Goal: Information Seeking & Learning: Compare options

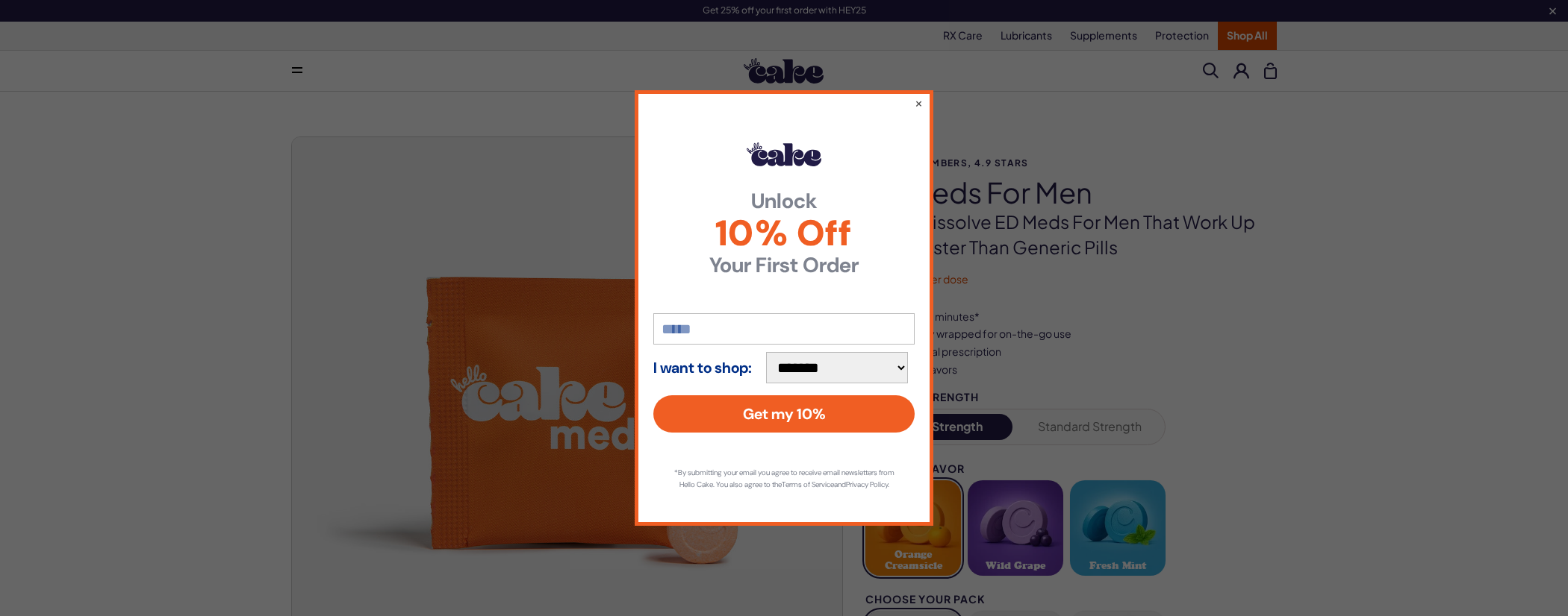
click at [922, 103] on div "**********" at bounding box center [784, 308] width 298 height 436
click at [918, 100] on button "×" at bounding box center [918, 103] width 10 height 18
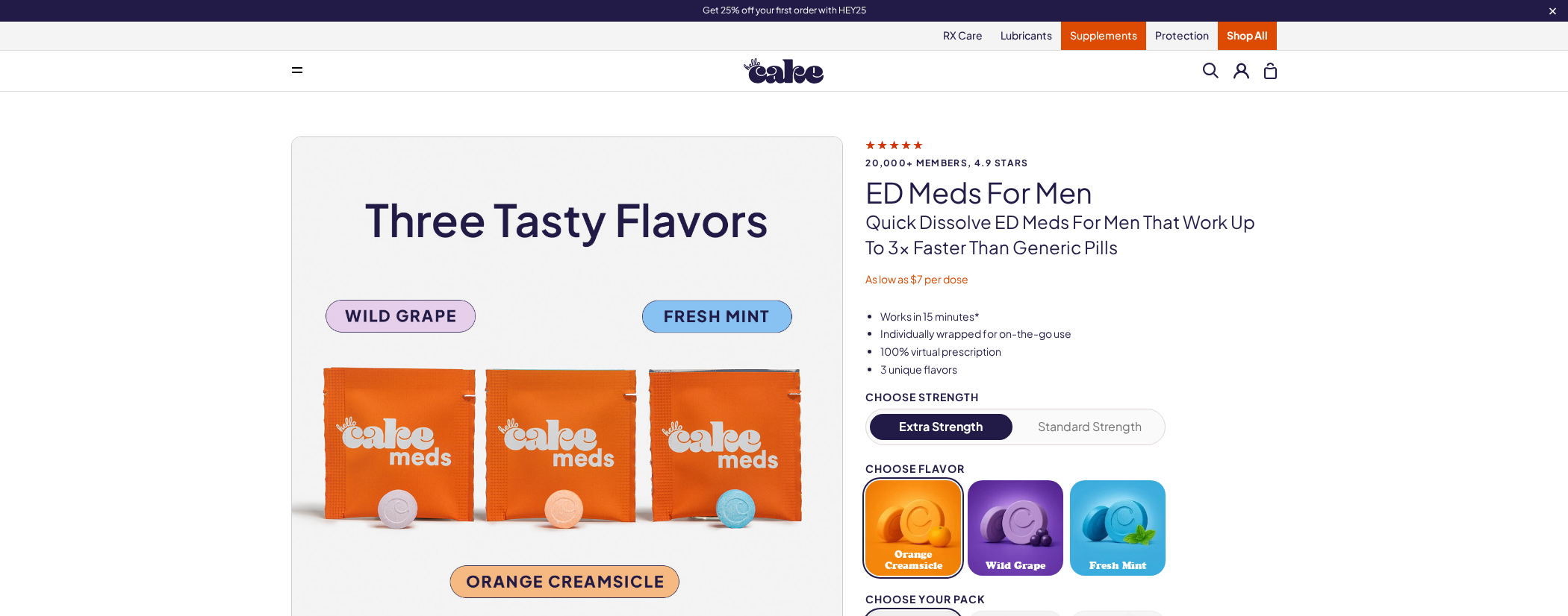
click at [1095, 38] on link "Supplements" at bounding box center [1103, 35] width 85 height 28
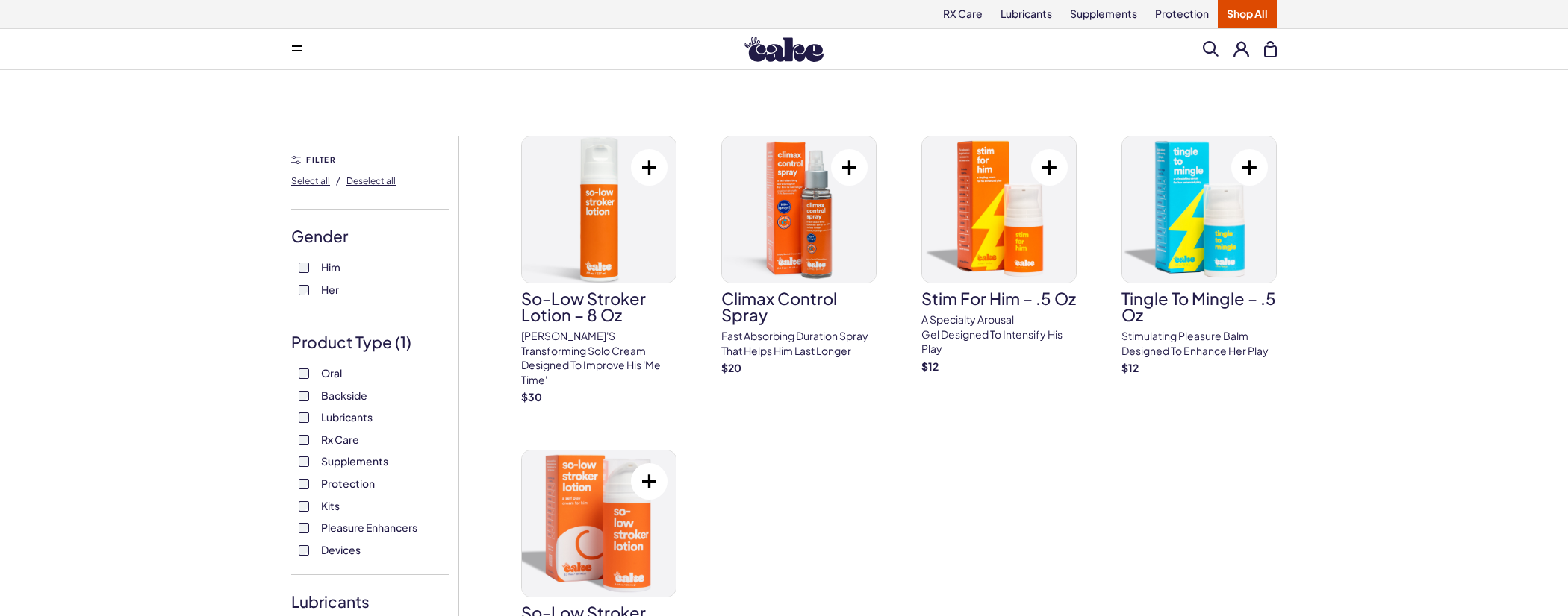
click at [289, 527] on div "5 results Filter Pleasure Enhancers FILTER Select all / Deselect all Gender Him…" at bounding box center [784, 499] width 1075 height 726
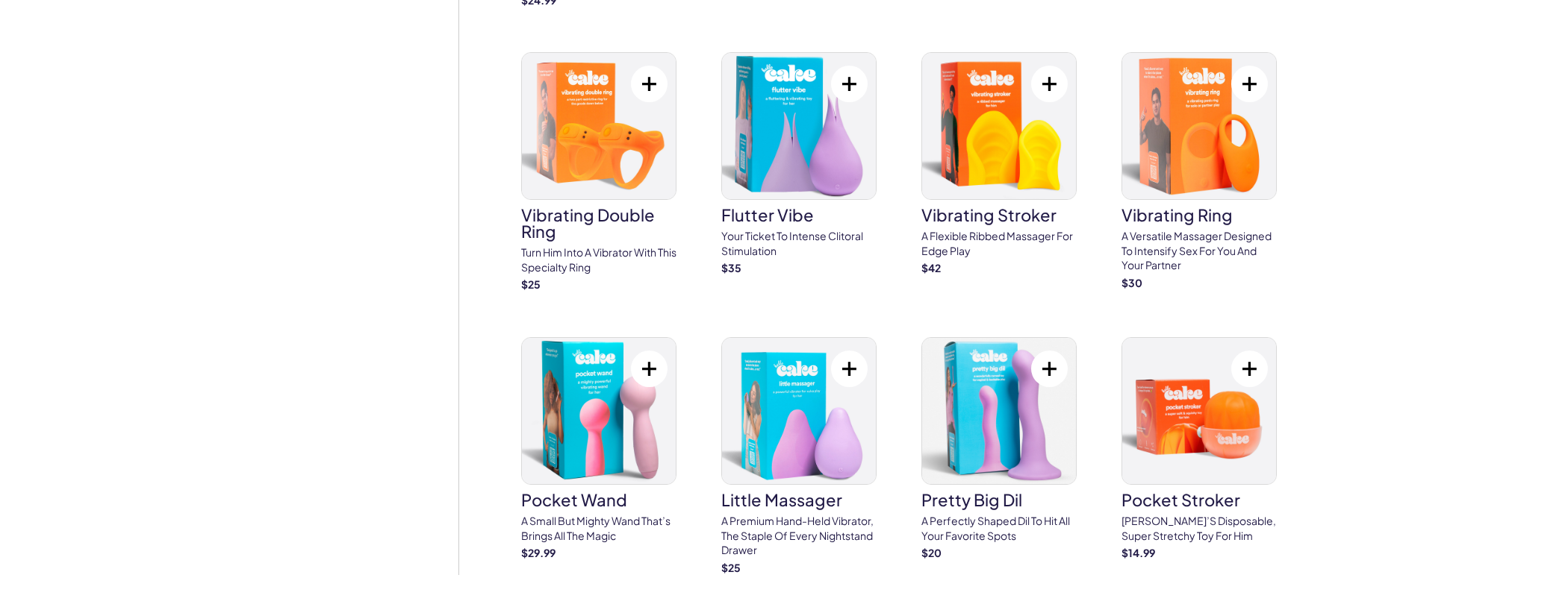
scroll to position [1044, 0]
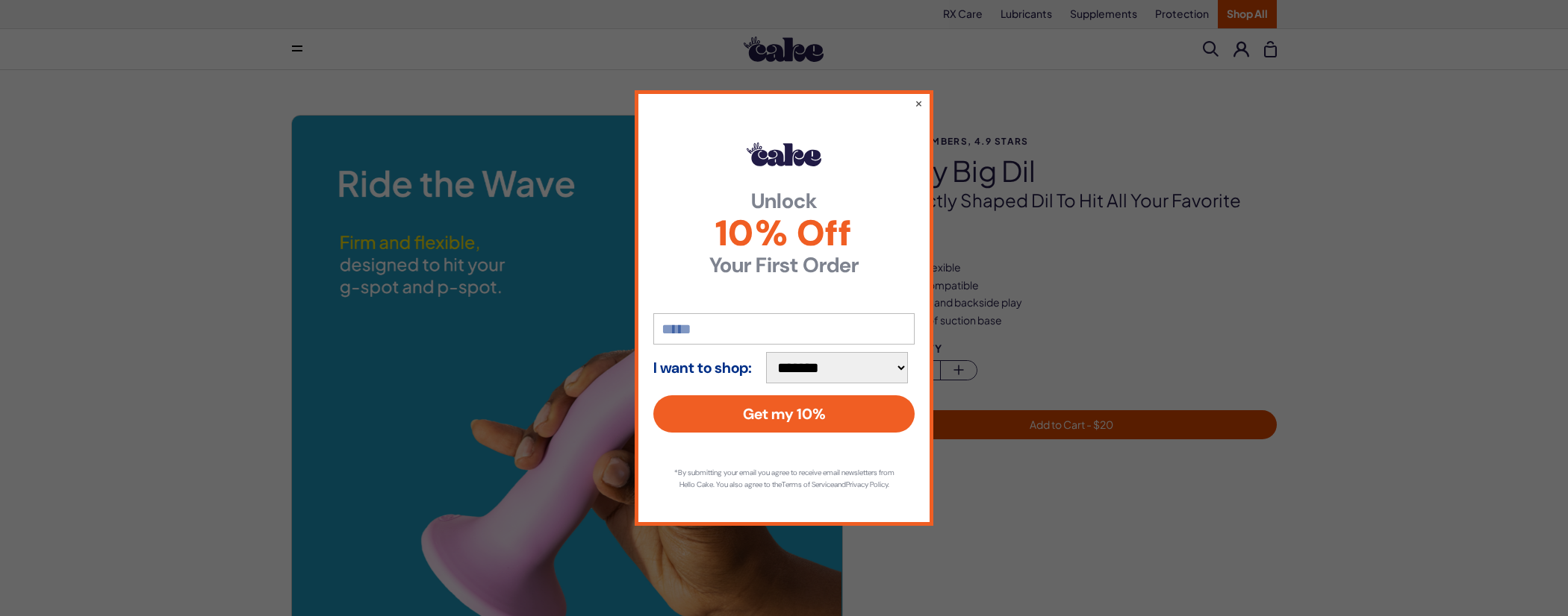
click at [914, 97] on div "**********" at bounding box center [784, 308] width 298 height 436
click at [917, 97] on button "×" at bounding box center [918, 103] width 10 height 18
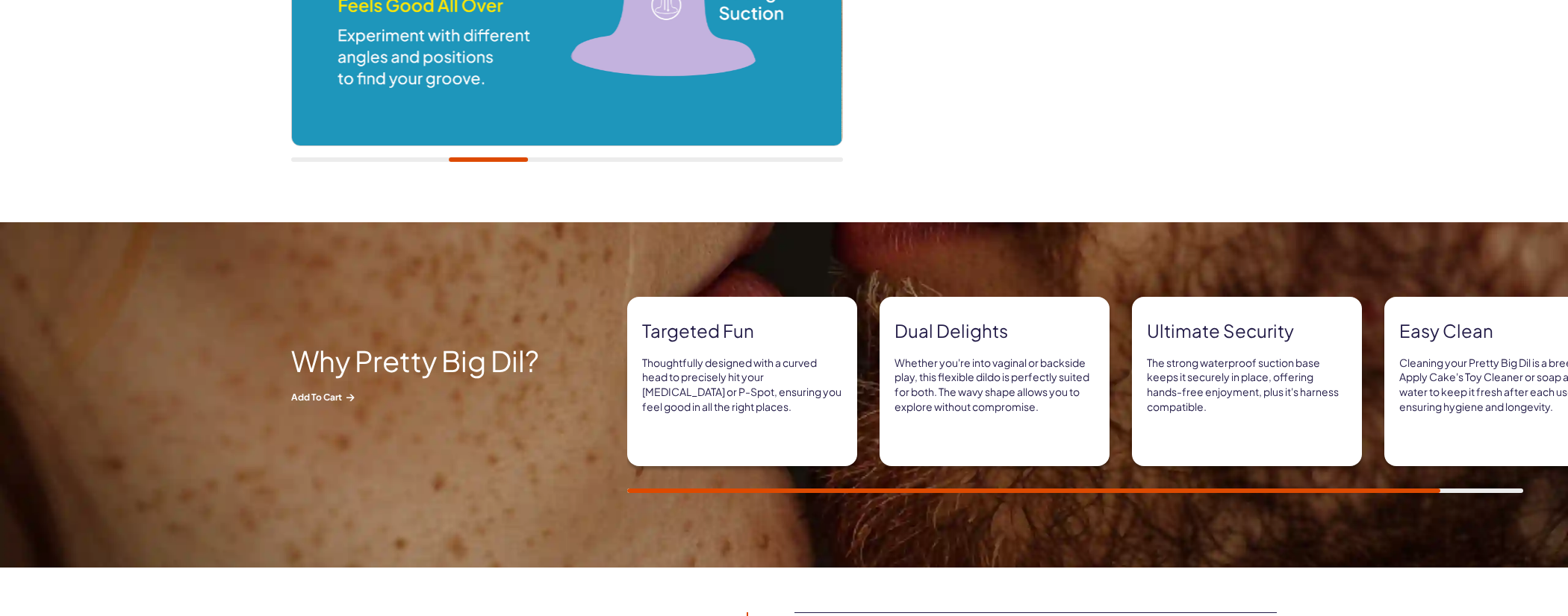
scroll to position [522, 0]
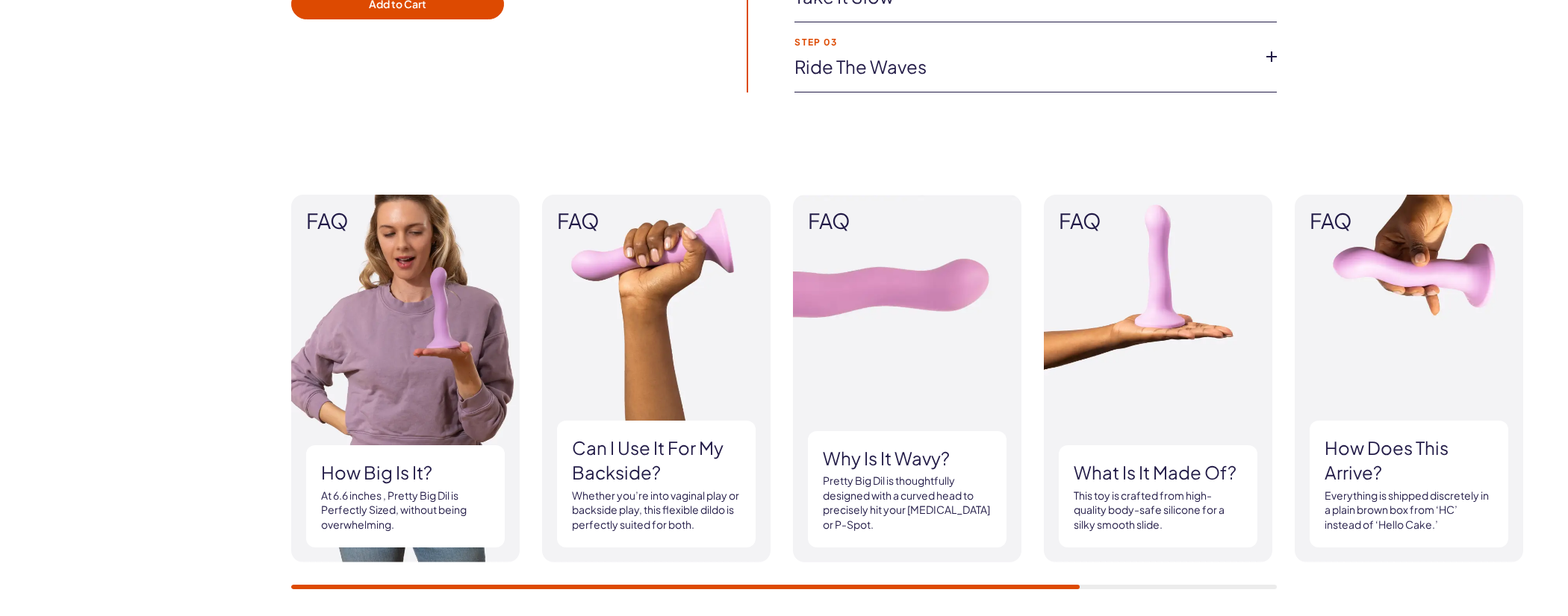
scroll to position [1268, 0]
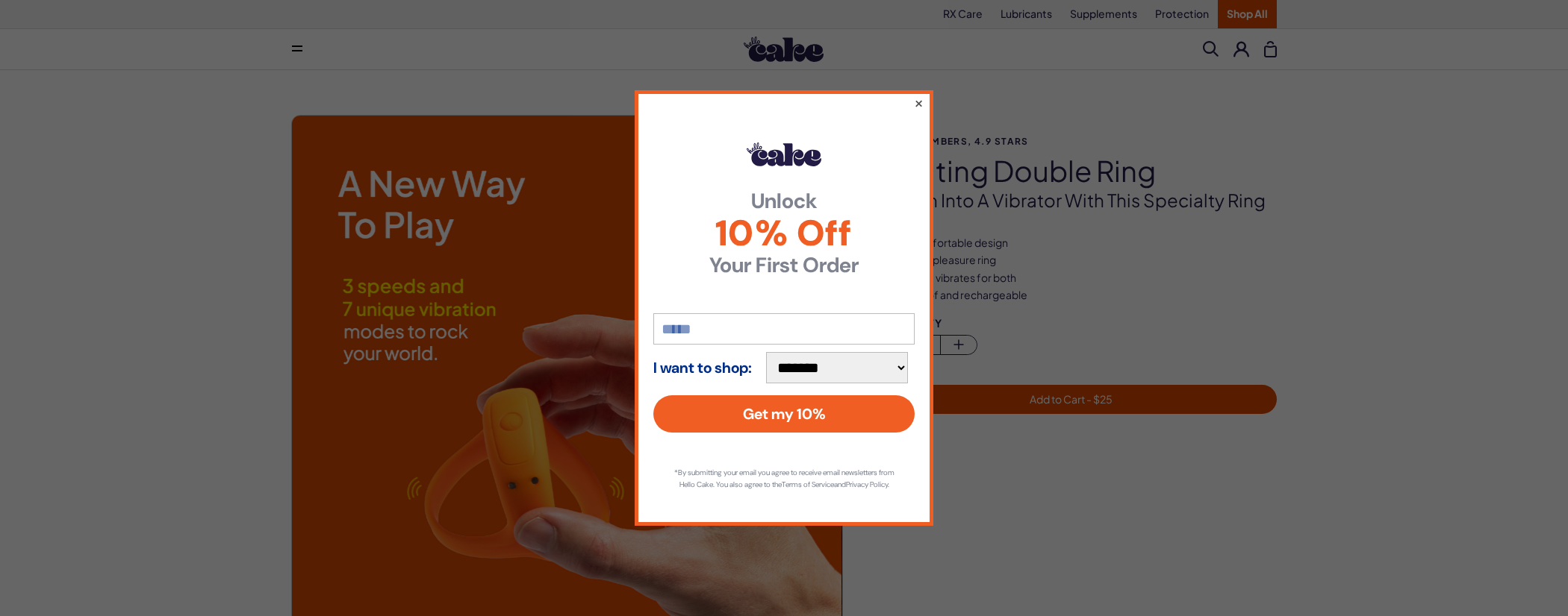
click at [916, 98] on button "×" at bounding box center [918, 103] width 10 height 18
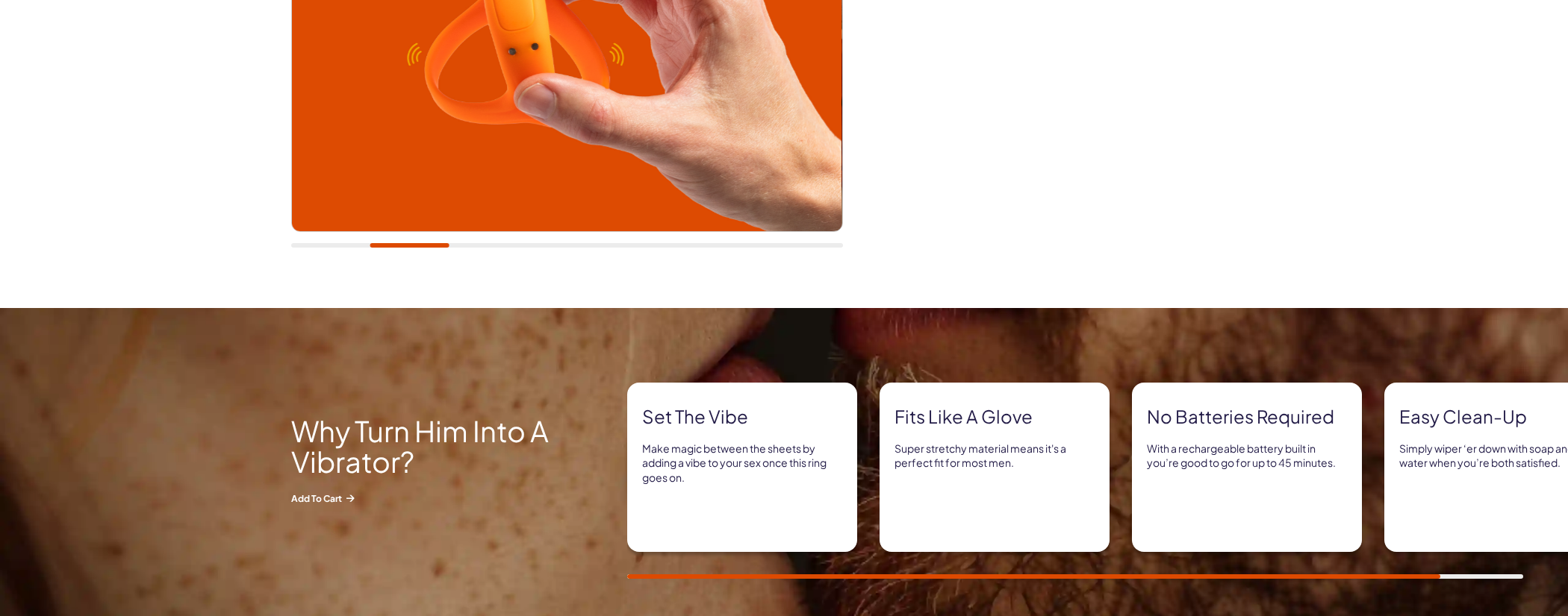
scroll to position [522, 0]
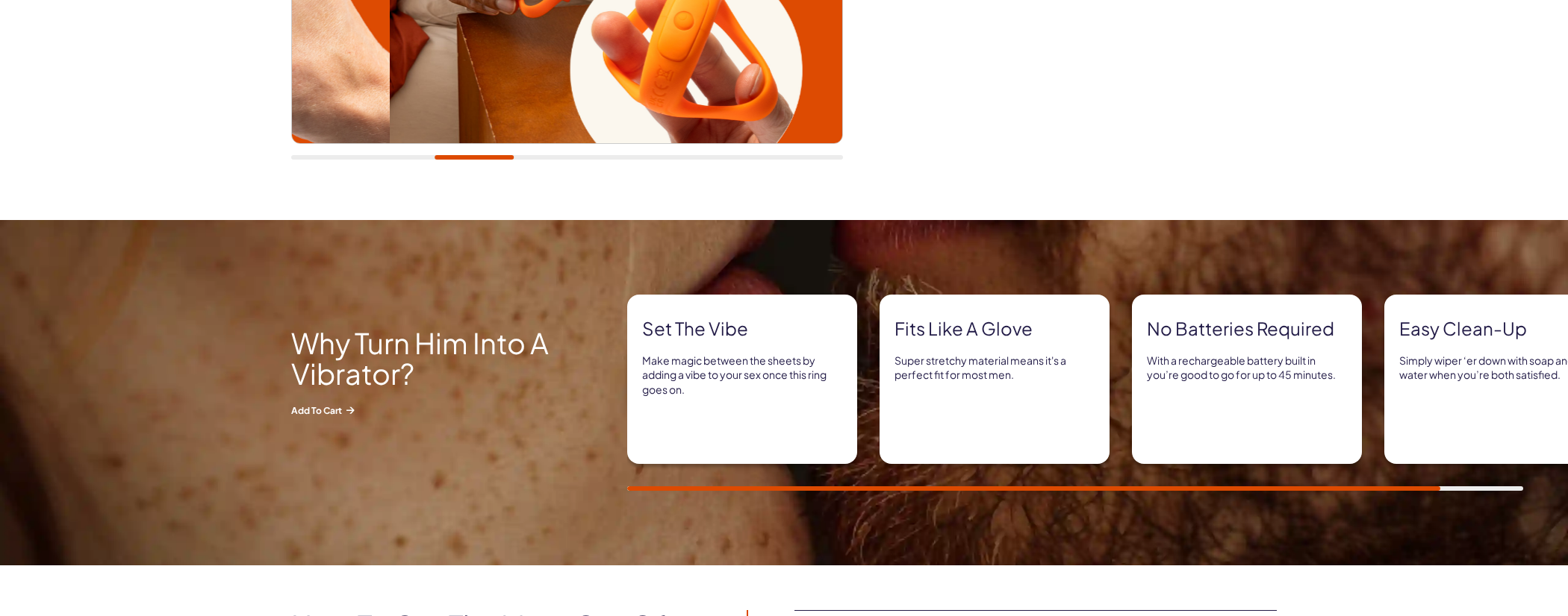
click at [474, 156] on div at bounding box center [567, 157] width 552 height 5
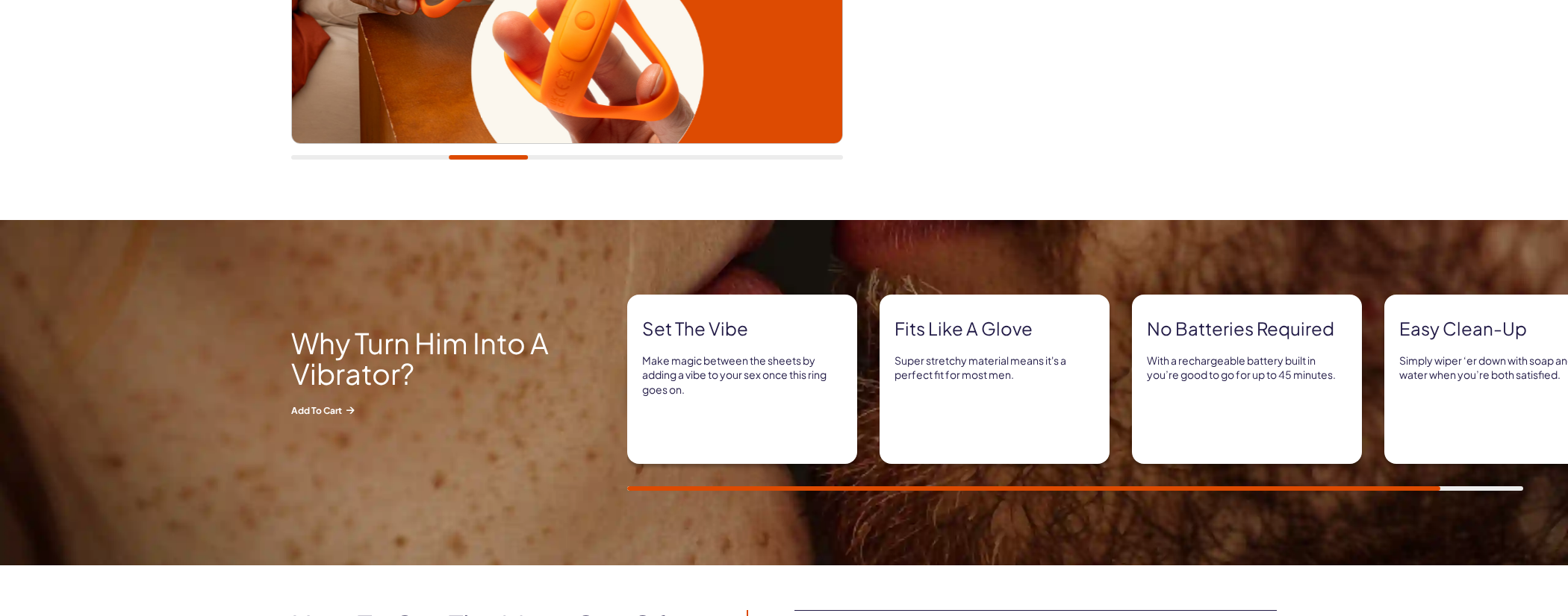
click at [474, 156] on div at bounding box center [488, 157] width 79 height 5
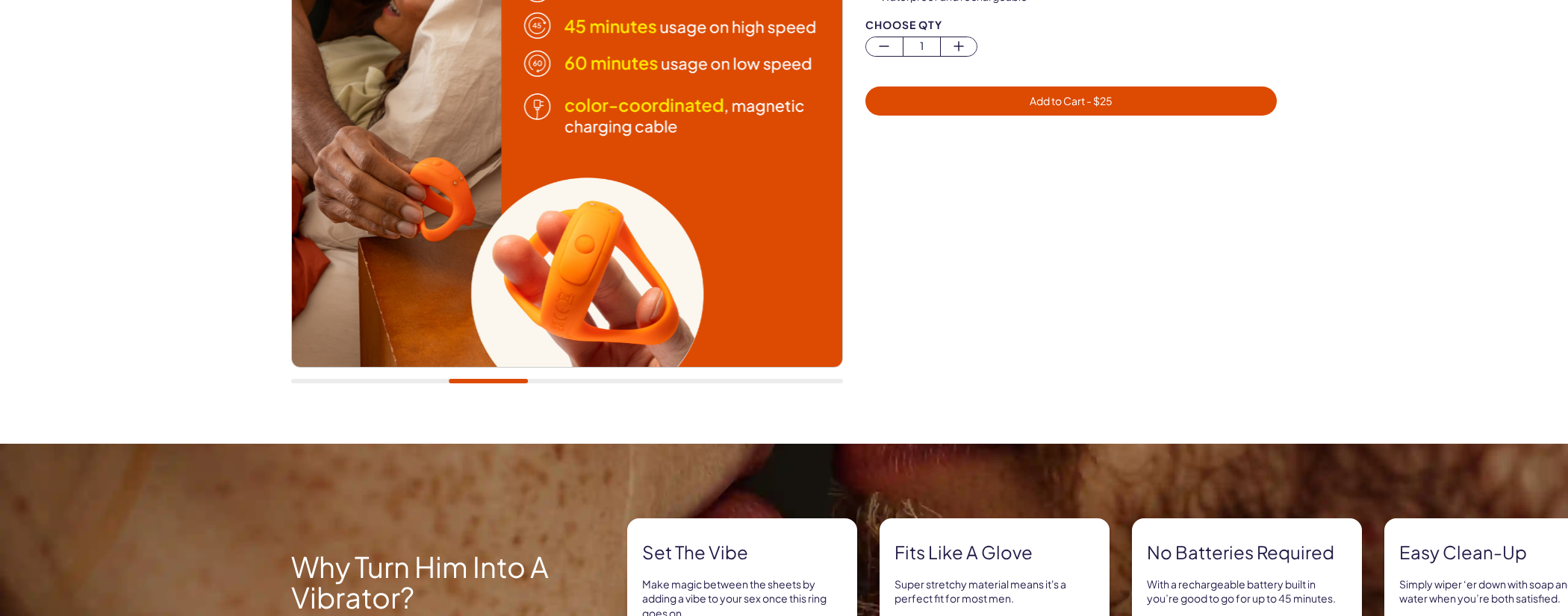
scroll to position [150, 0]
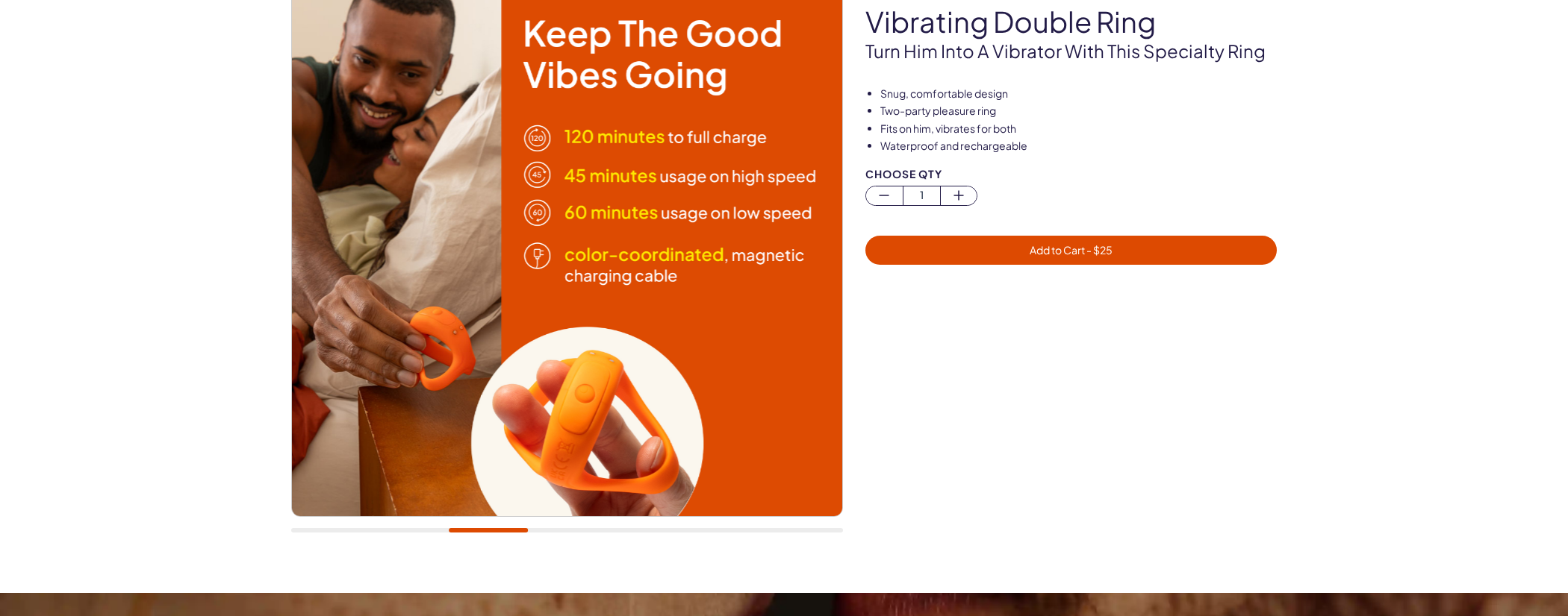
drag, startPoint x: 539, startPoint y: 526, endPoint x: 547, endPoint y: 528, distance: 8.2
click at [547, 528] on div at bounding box center [567, 257] width 552 height 583
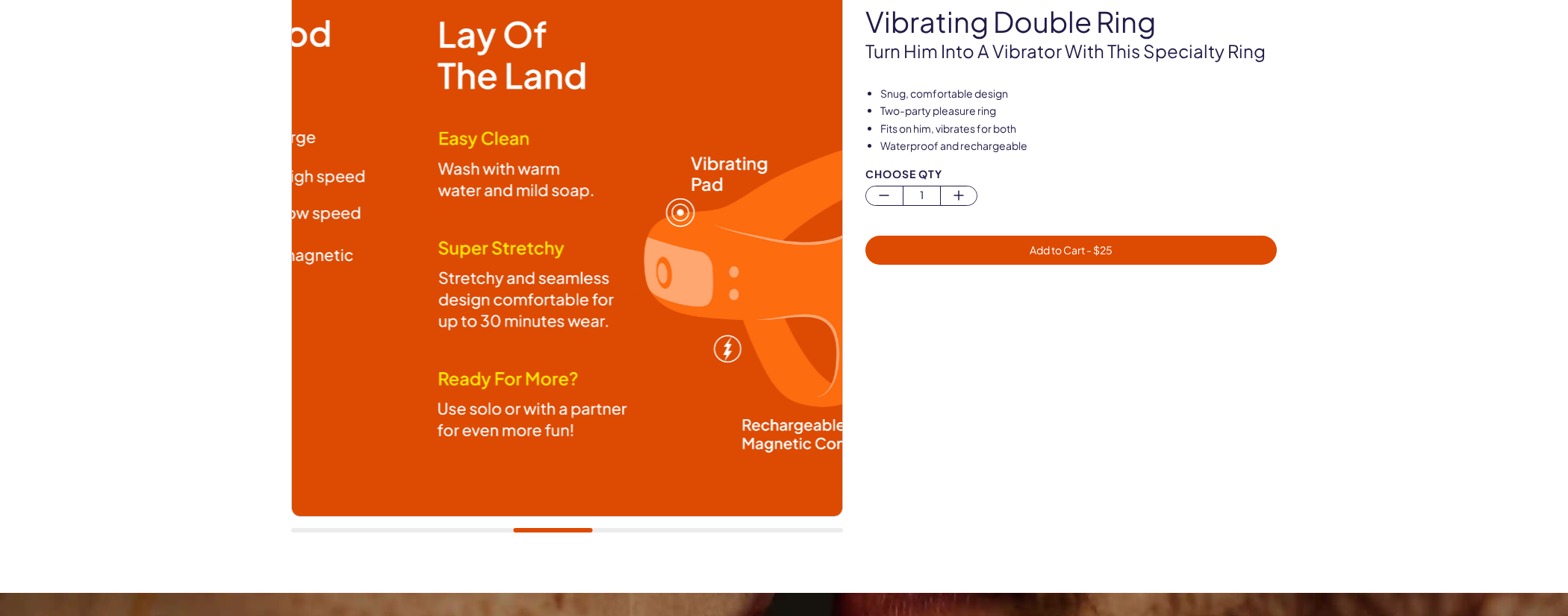
click at [554, 529] on div at bounding box center [567, 530] width 552 height 5
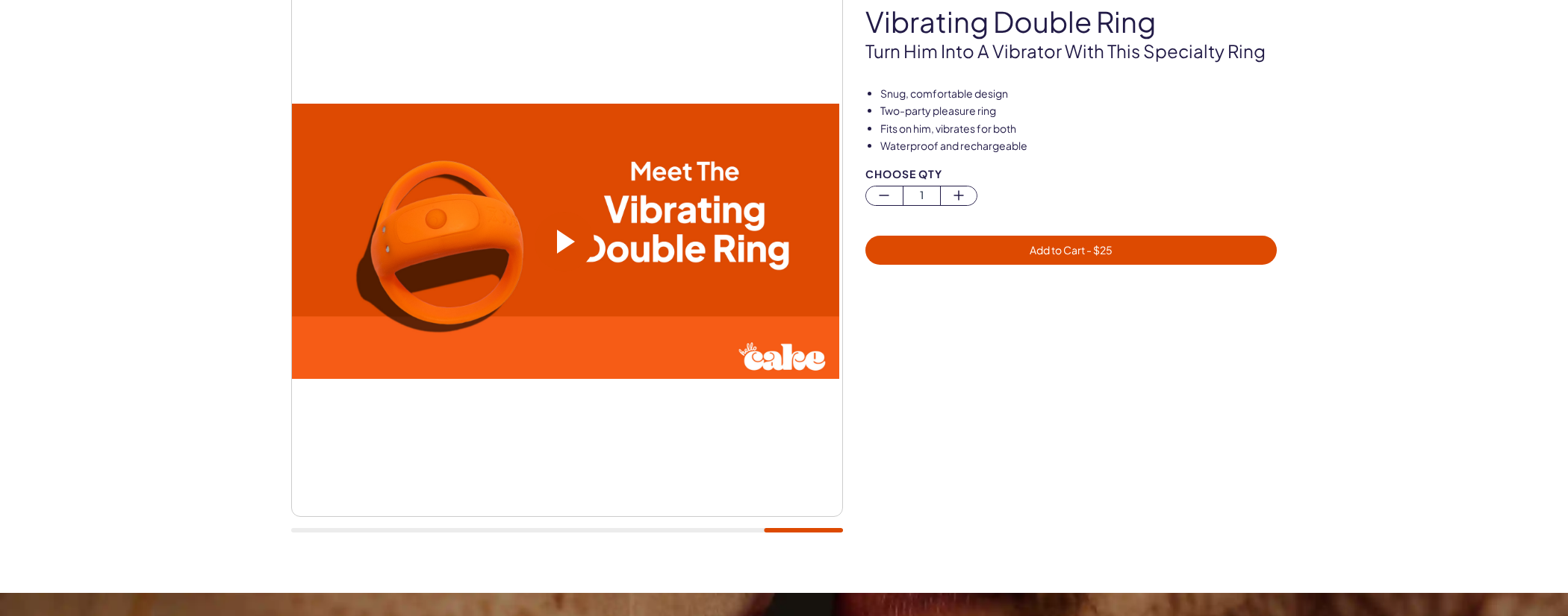
click at [827, 506] on div at bounding box center [567, 257] width 552 height 583
drag, startPoint x: 535, startPoint y: 208, endPoint x: 555, endPoint y: 215, distance: 21.2
click at [552, 214] on video at bounding box center [563, 242] width 550 height 276
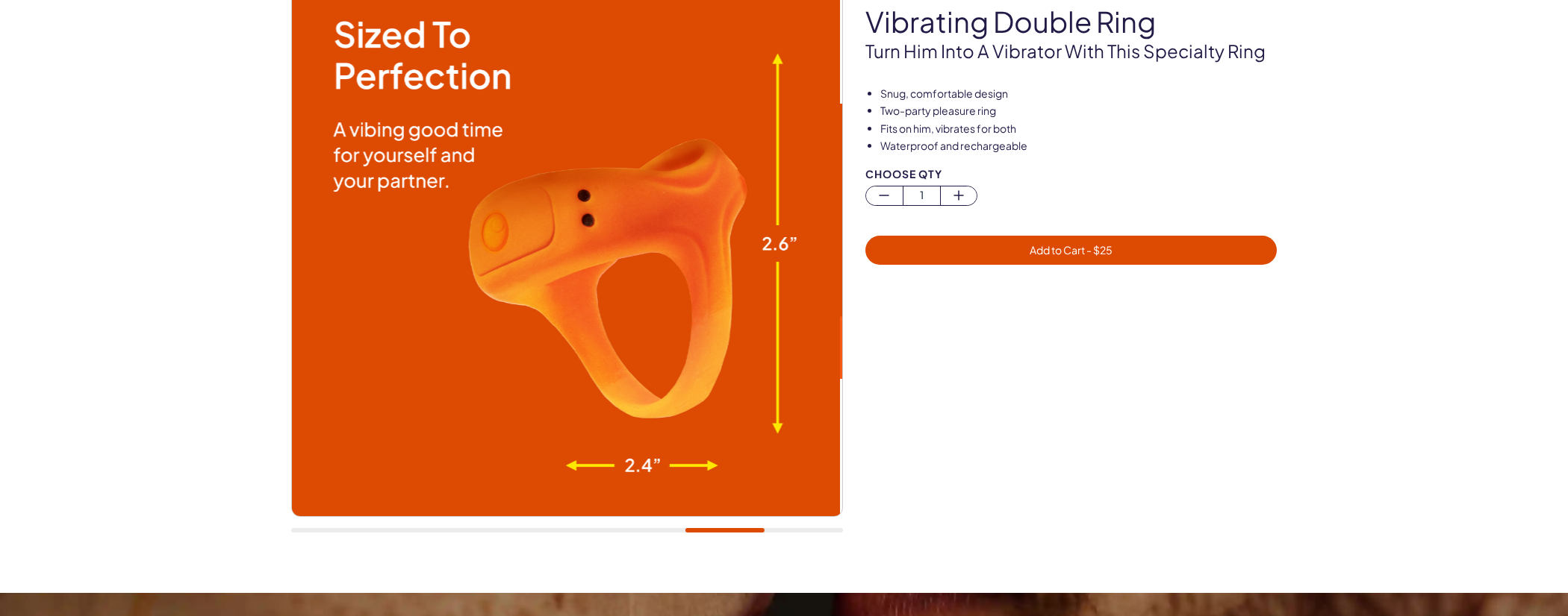
click at [806, 527] on div at bounding box center [567, 257] width 552 height 583
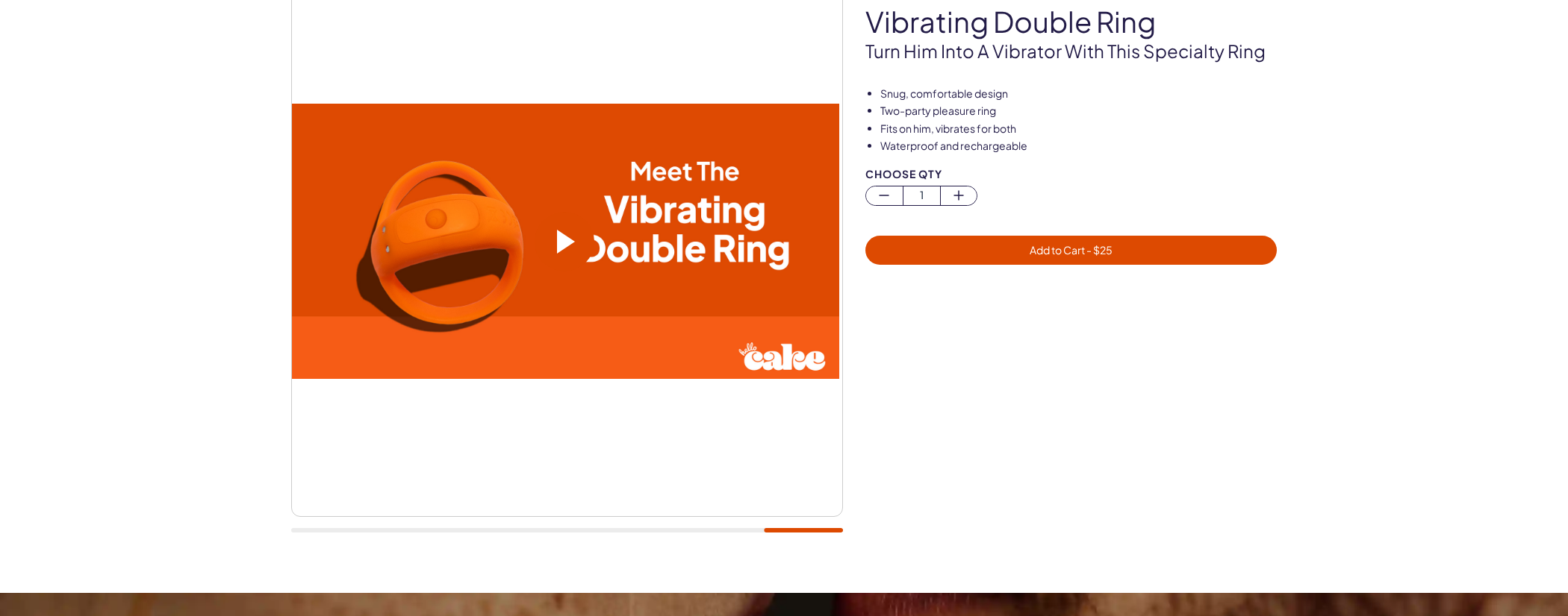
click at [807, 530] on div at bounding box center [567, 530] width 552 height 5
click at [807, 531] on div at bounding box center [803, 530] width 79 height 5
click at [594, 267] on video at bounding box center [563, 242] width 550 height 276
click at [915, 446] on div at bounding box center [1082, 428] width 433 height 241
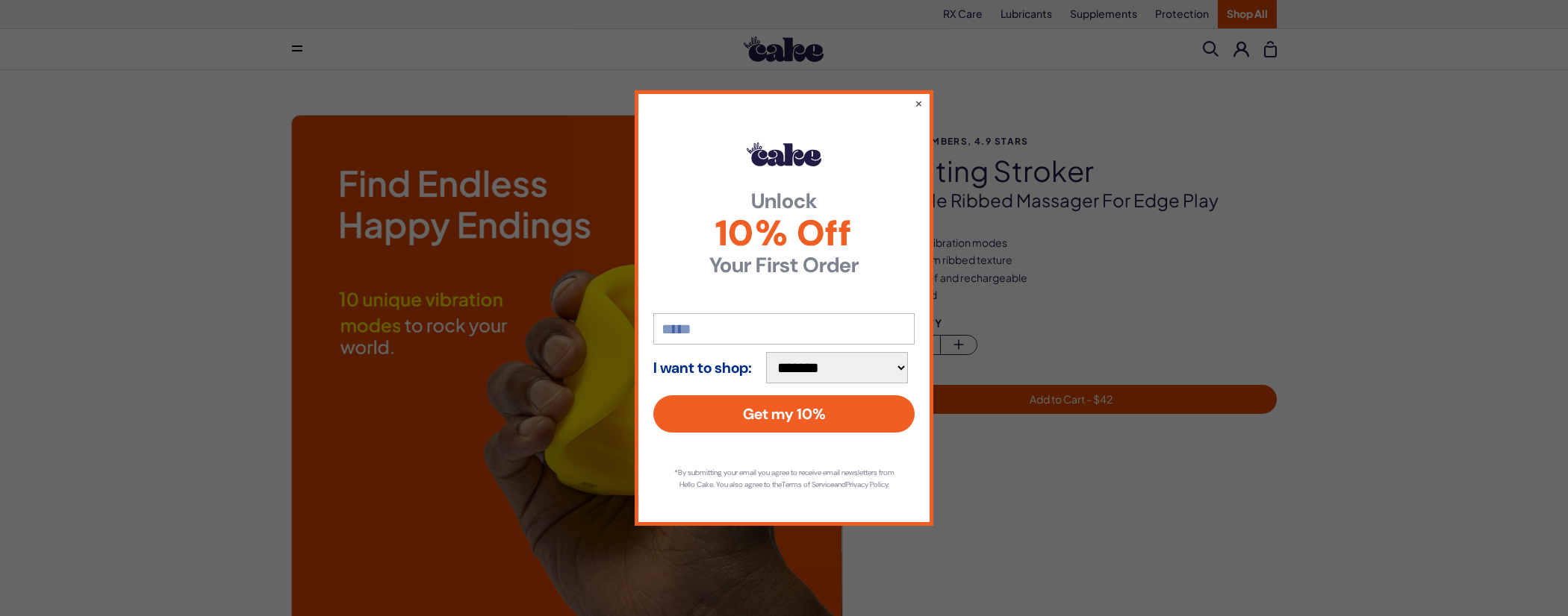
click at [926, 96] on div "**********" at bounding box center [784, 308] width 298 height 436
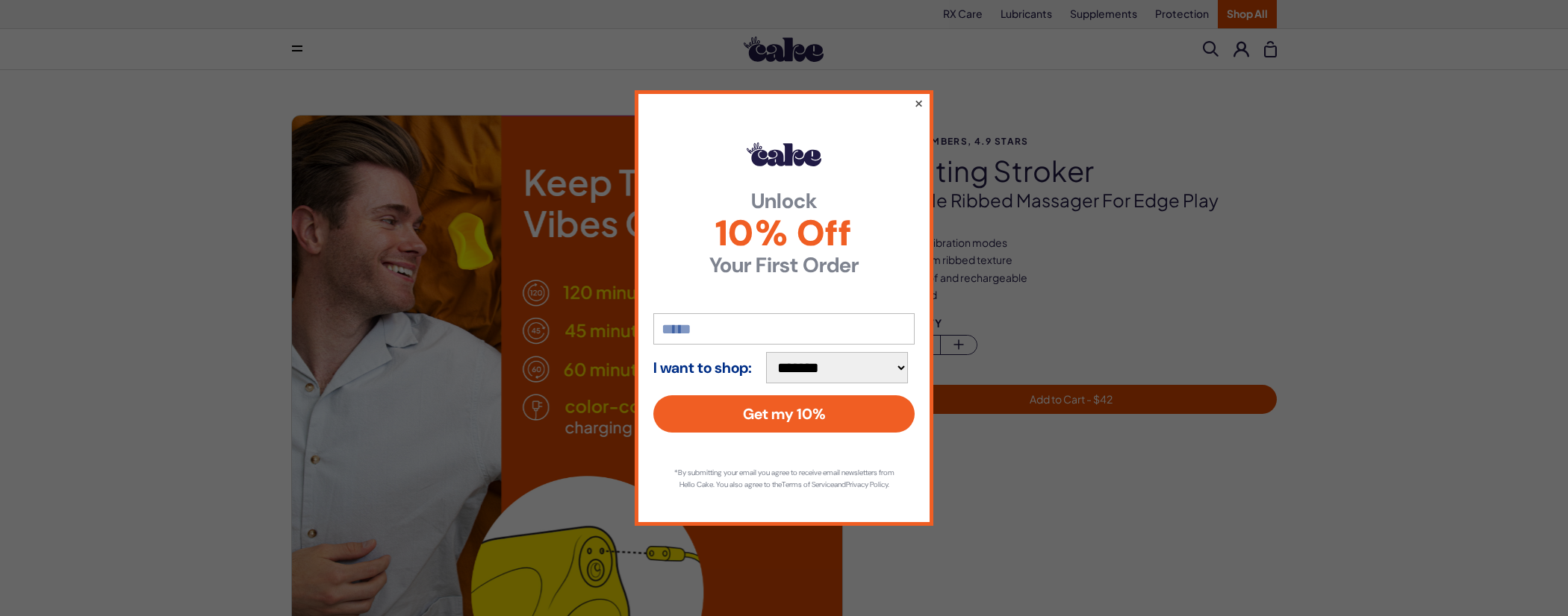
click at [920, 98] on button "×" at bounding box center [918, 103] width 10 height 18
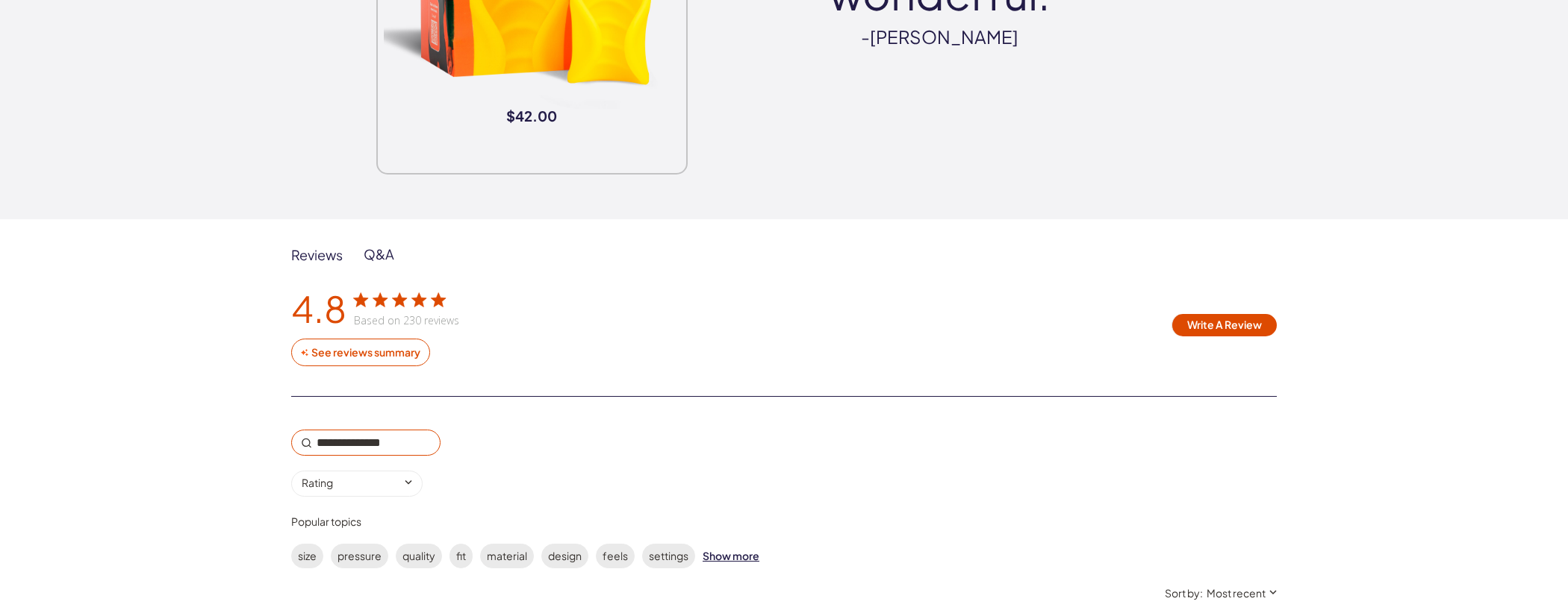
scroll to position [2164, 0]
